Goal: Task Accomplishment & Management: Use online tool/utility

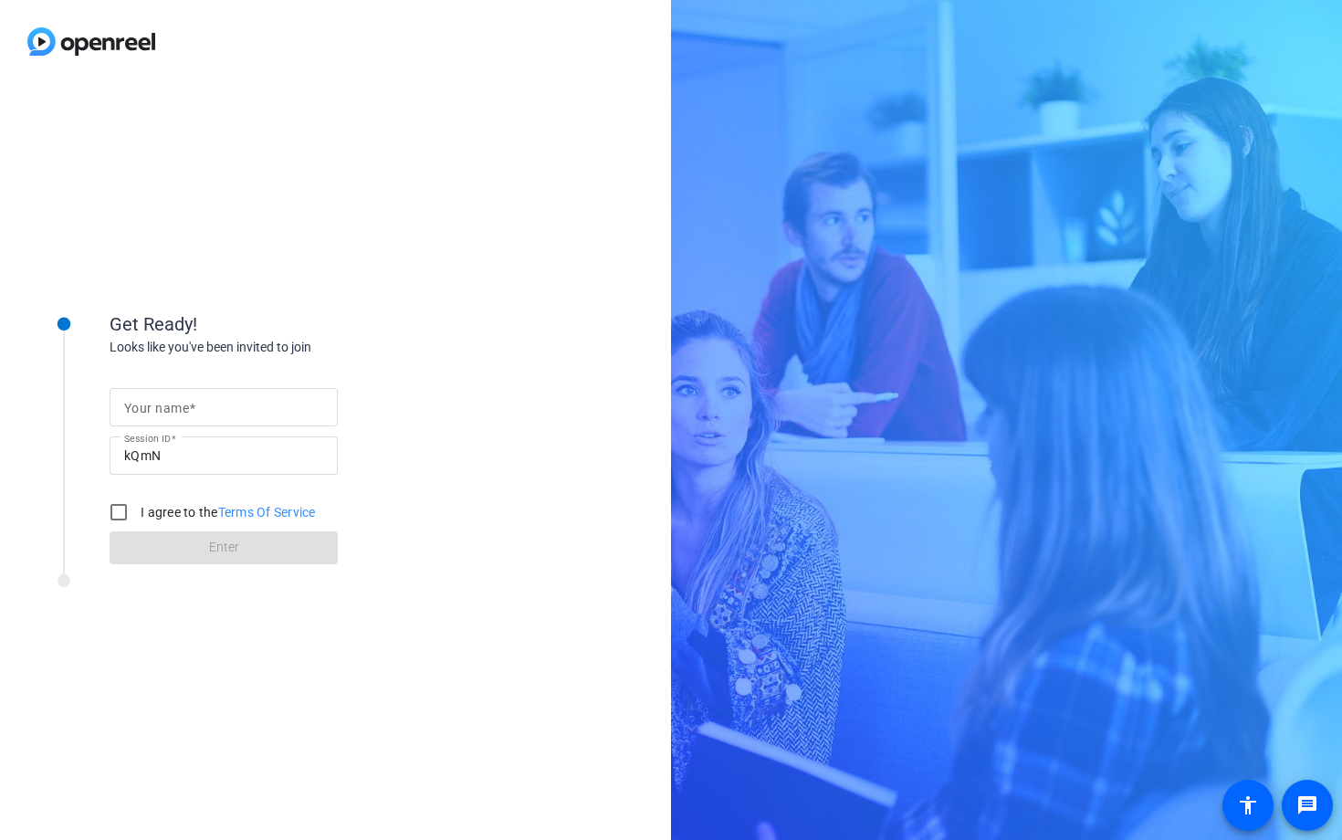
click at [206, 401] on input "Your name" at bounding box center [223, 407] width 199 height 22
type input "[PERSON_NAME]"
click at [173, 514] on label "I agree to the Terms Of Service" at bounding box center [226, 512] width 179 height 18
click at [137, 514] on input "I agree to the Terms Of Service" at bounding box center [118, 512] width 37 height 37
checkbox input "true"
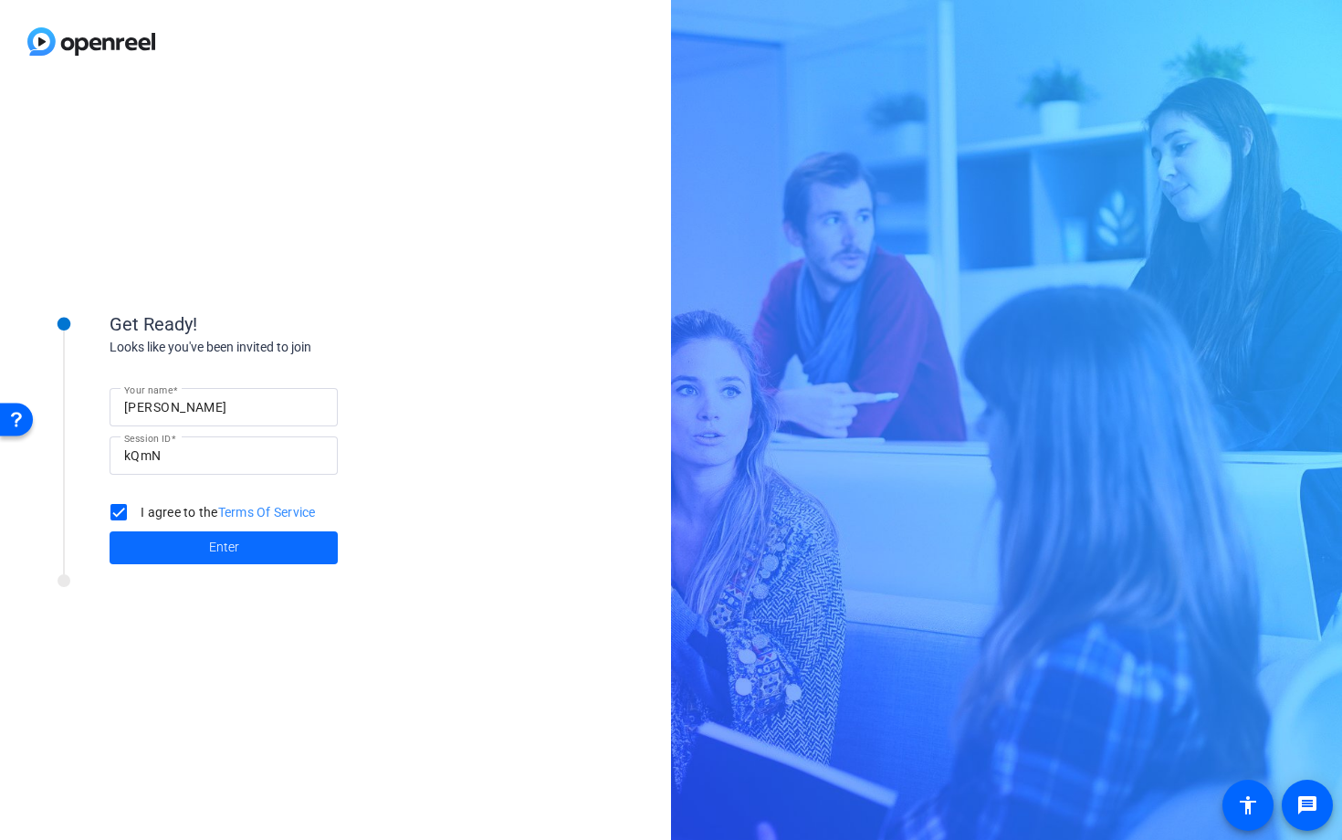
click at [192, 542] on span at bounding box center [224, 548] width 228 height 44
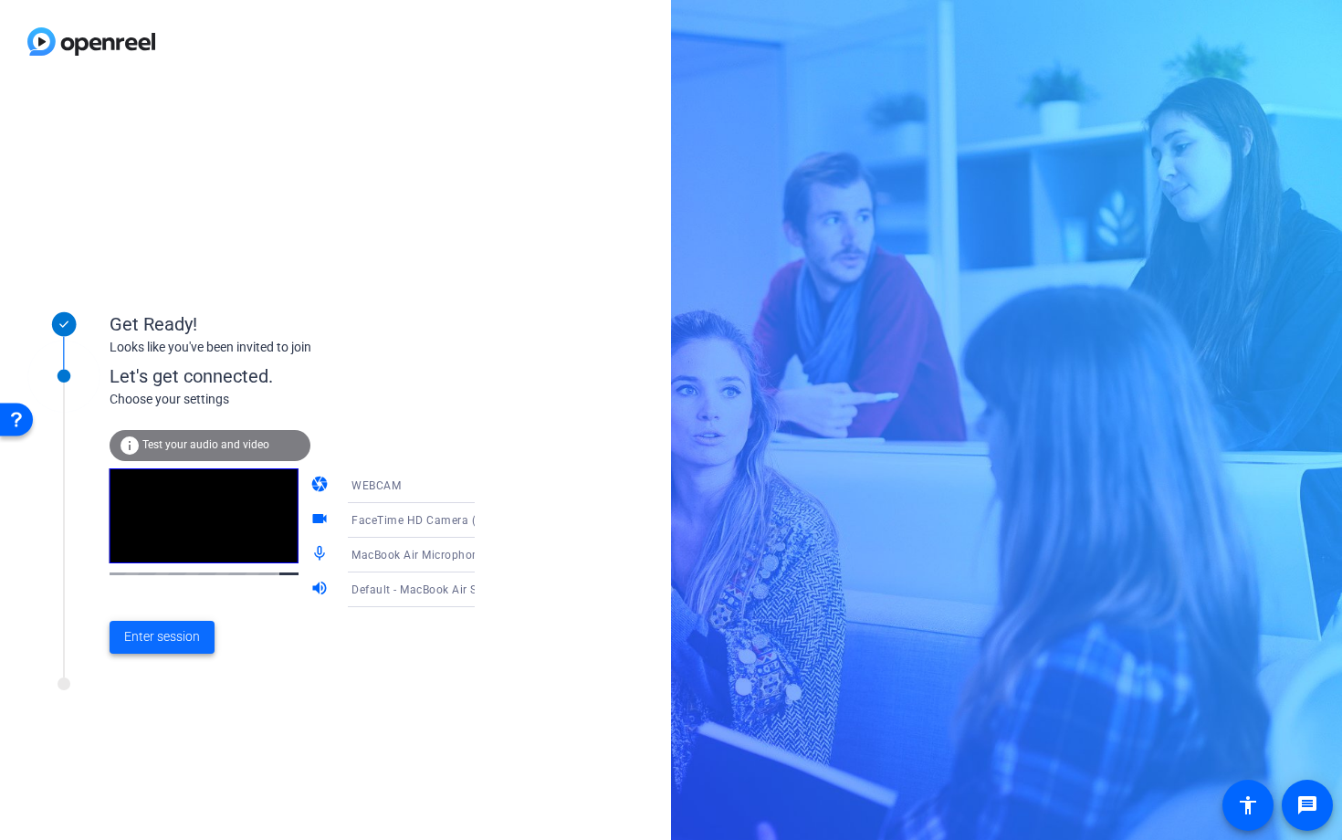
click at [148, 649] on span at bounding box center [162, 637] width 105 height 44
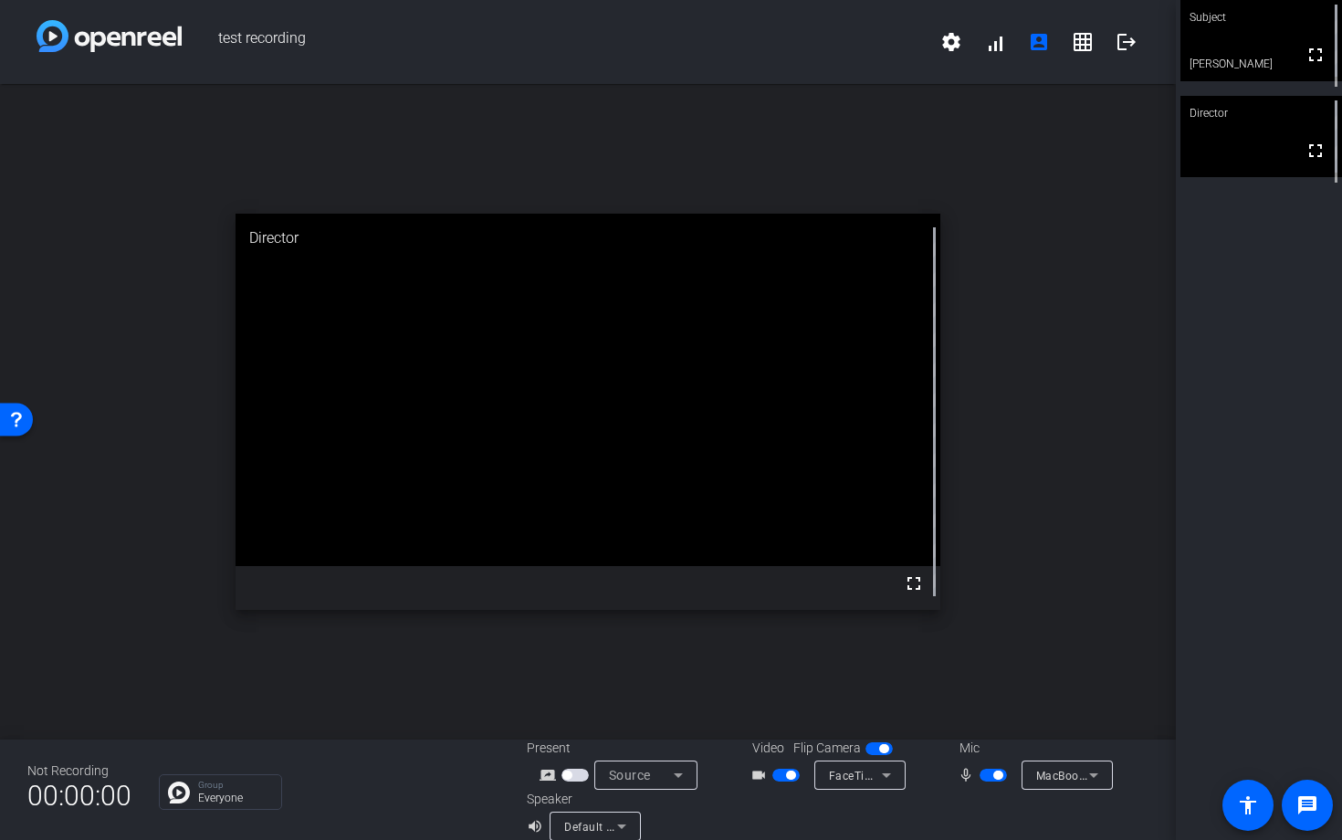
scroll to position [21, 0]
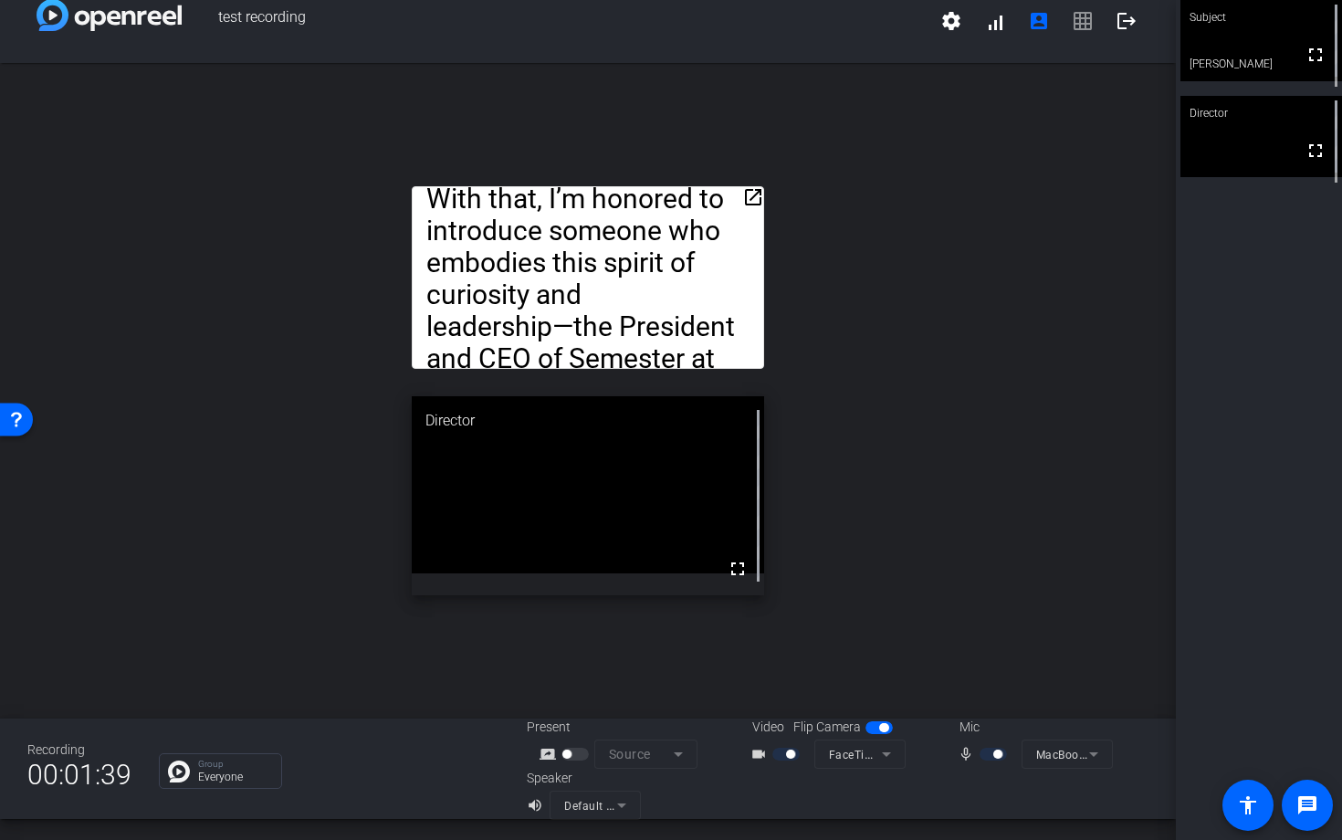
click at [874, 738] on div "Video Flip Camera videocam_outline FaceTime HD Camera (C4E1:9BFB)" at bounding box center [825, 742] width 183 height 51
click at [874, 735] on mat-slide-toggle at bounding box center [880, 726] width 31 height 19
click at [879, 728] on span "button" at bounding box center [883, 727] width 9 height 9
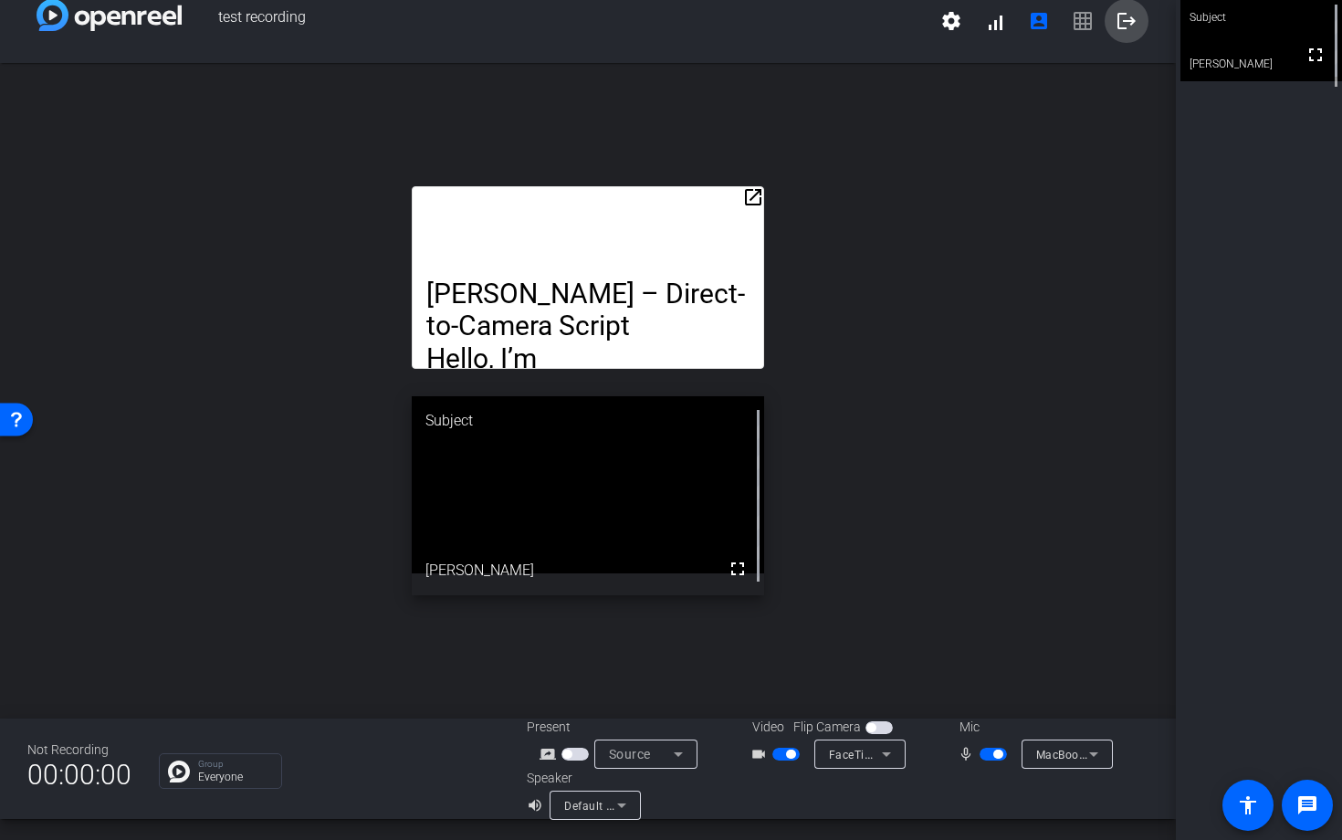
click at [1126, 16] on mat-icon "logout" at bounding box center [1126, 21] width 22 height 22
